Goal: Book appointment/travel/reservation

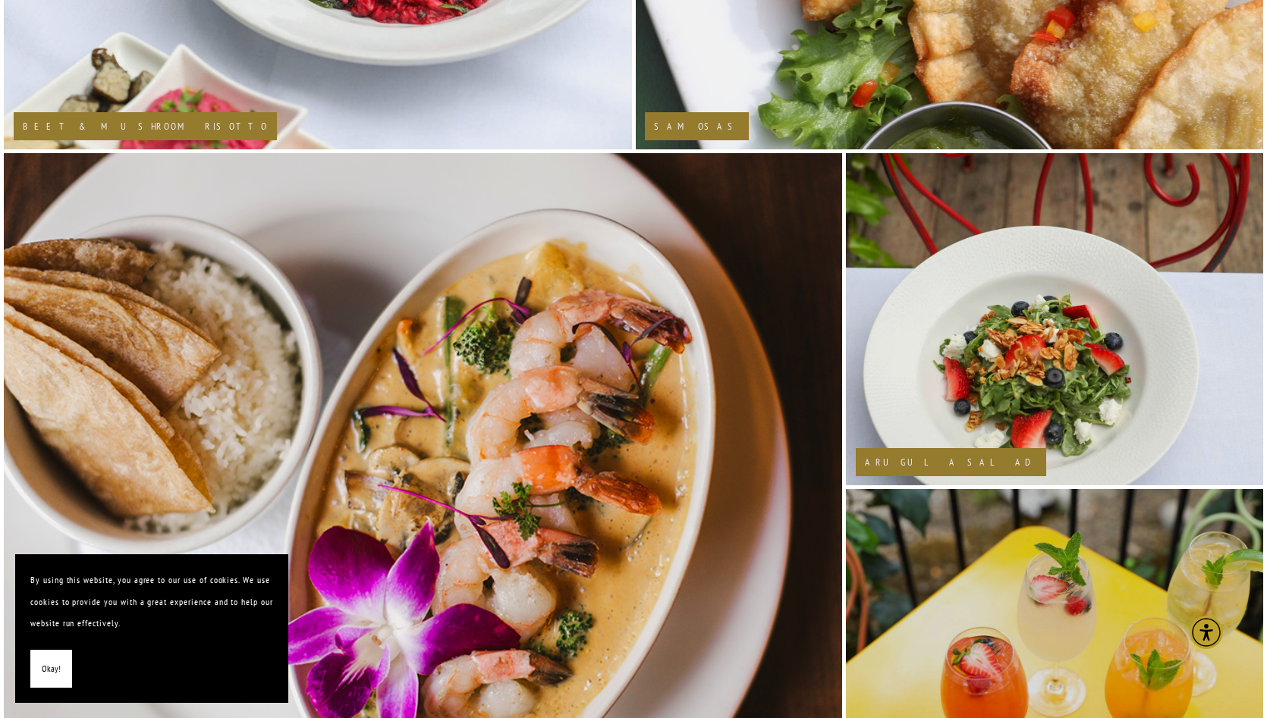
scroll to position [1468, 0]
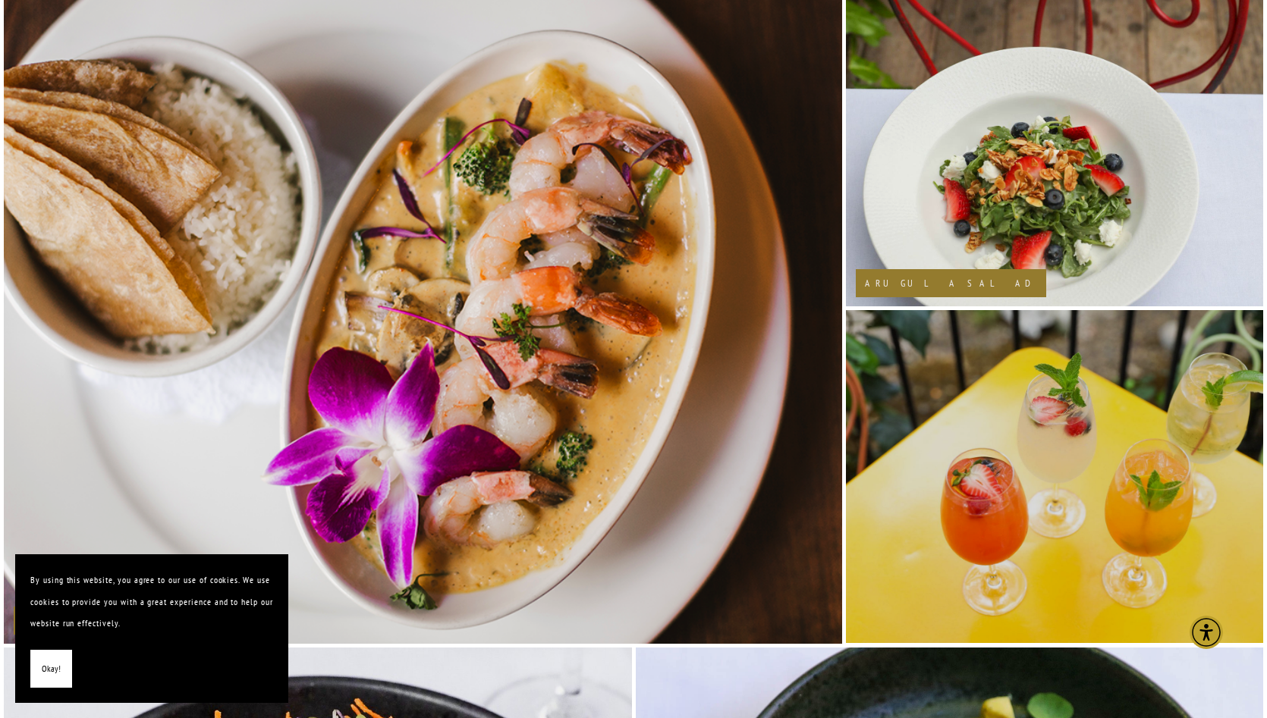
drag, startPoint x: 1270, startPoint y: 116, endPoint x: 1277, endPoint y: 349, distance: 233.0
click at [1254, 413] on html "By using this website, you agree to our use of cookies. We use cookies to provi…" at bounding box center [633, 607] width 1267 height 4151
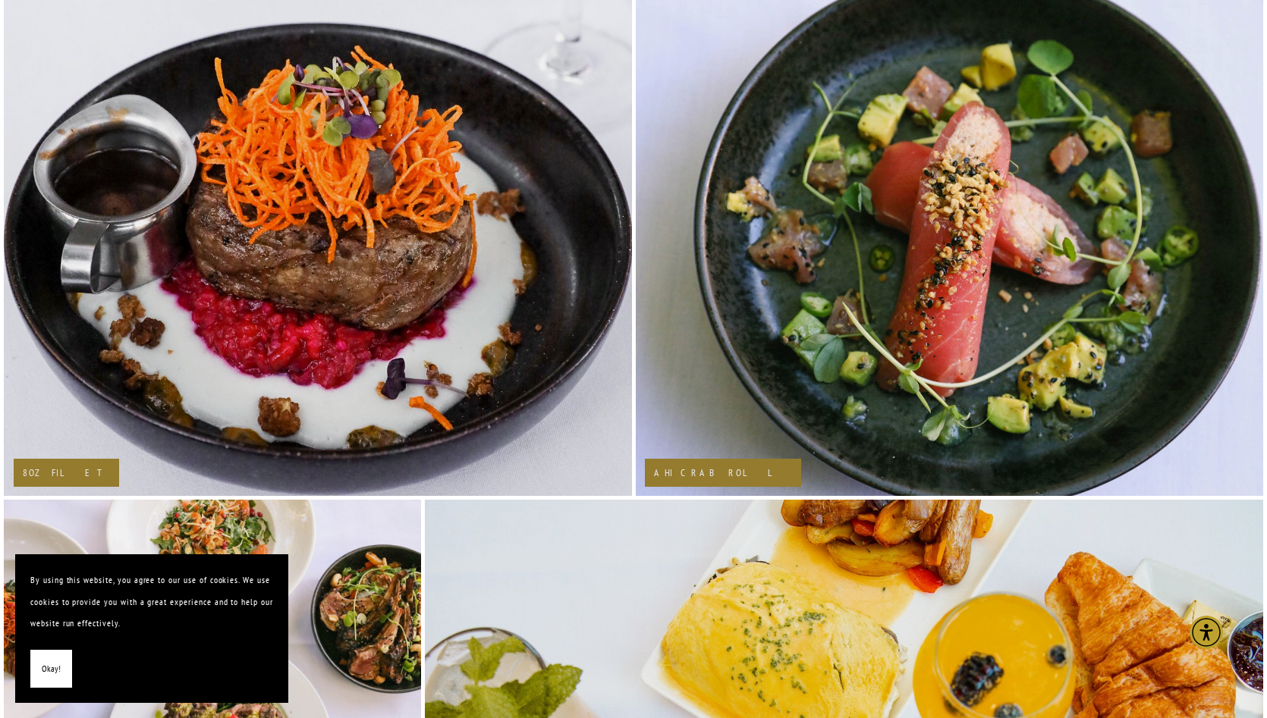
scroll to position [2194, 0]
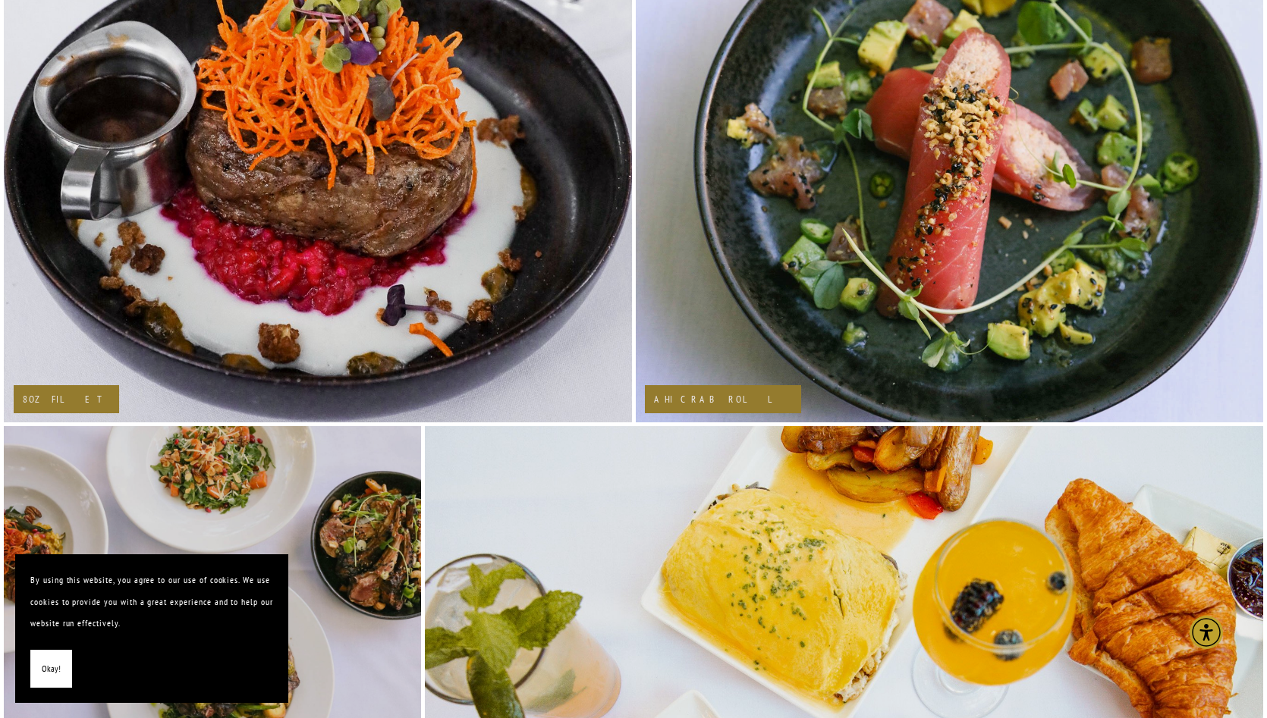
click at [43, 665] on span "Okay!" at bounding box center [51, 669] width 19 height 22
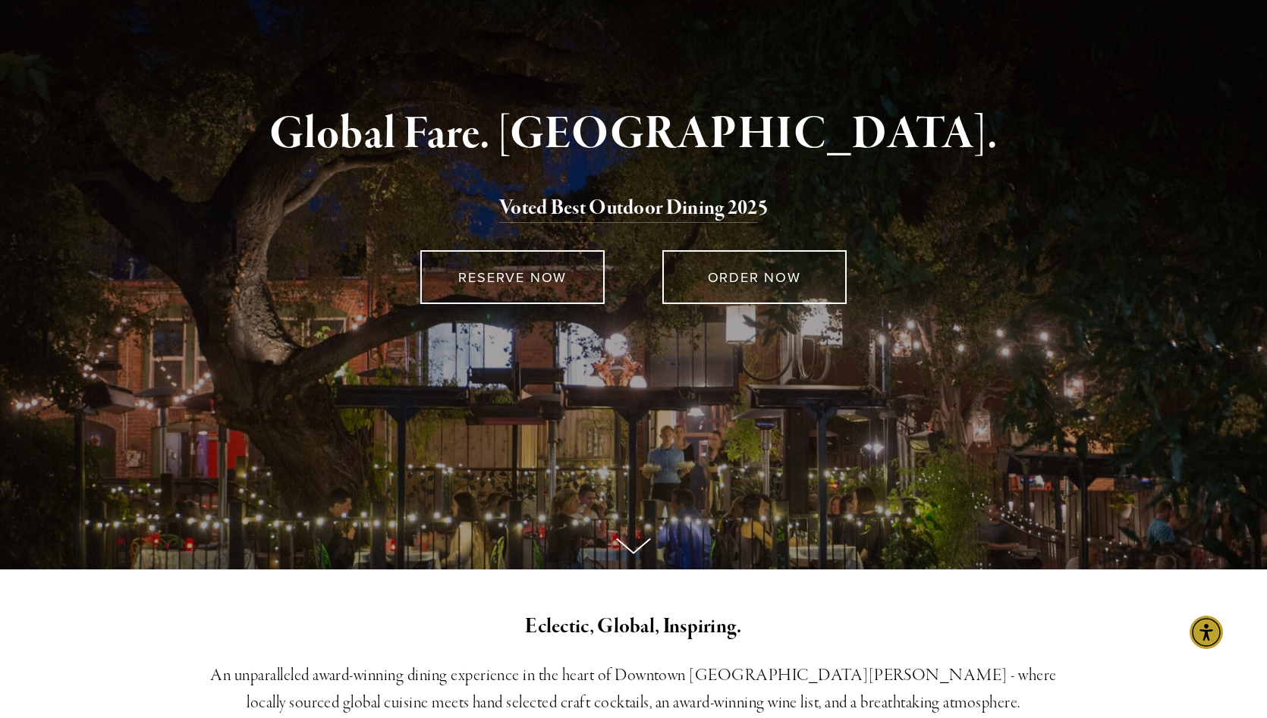
scroll to position [0, 0]
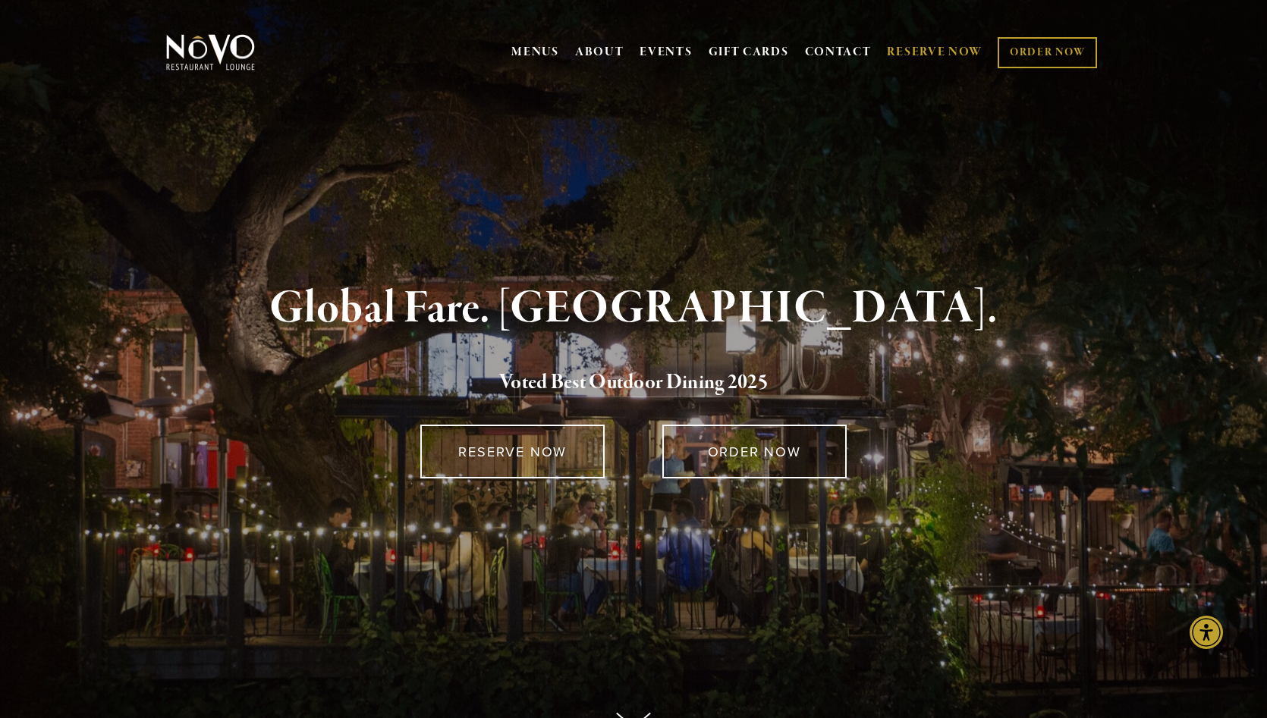
click at [928, 48] on link "RESERVE NOW" at bounding box center [935, 52] width 96 height 29
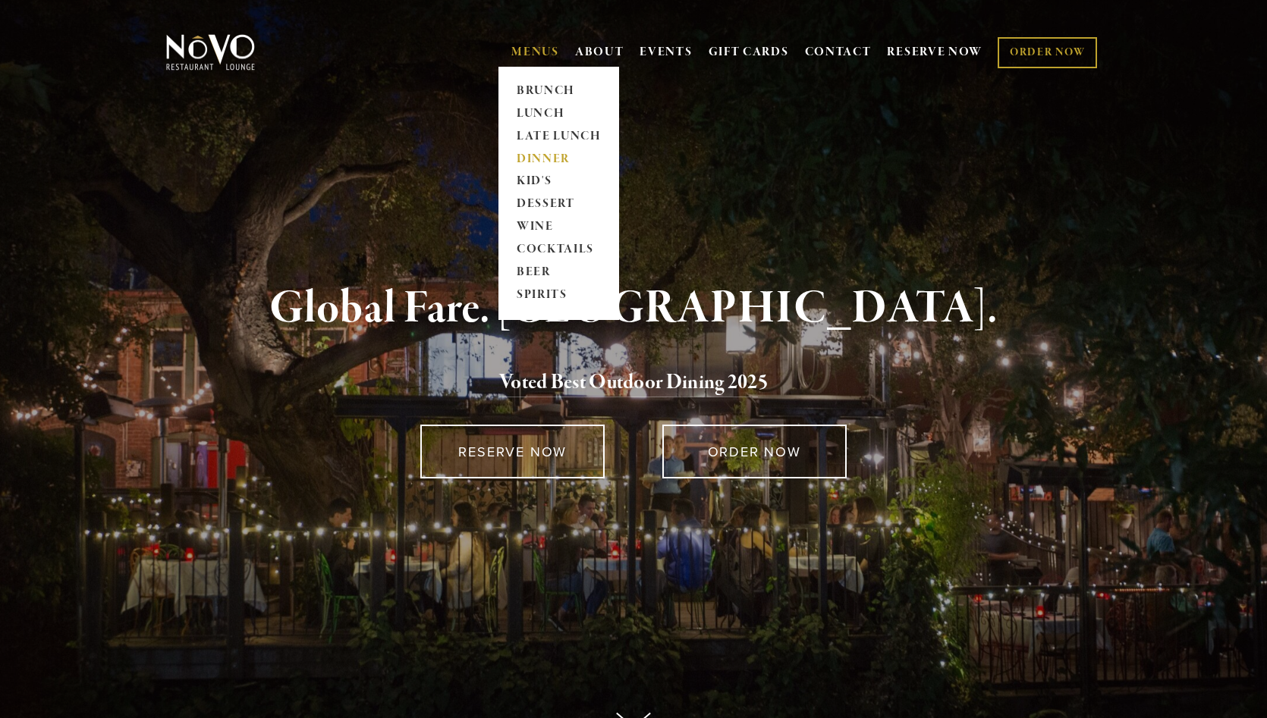
click at [542, 148] on link "DINNER" at bounding box center [558, 159] width 95 height 23
